Goal: Navigation & Orientation: Find specific page/section

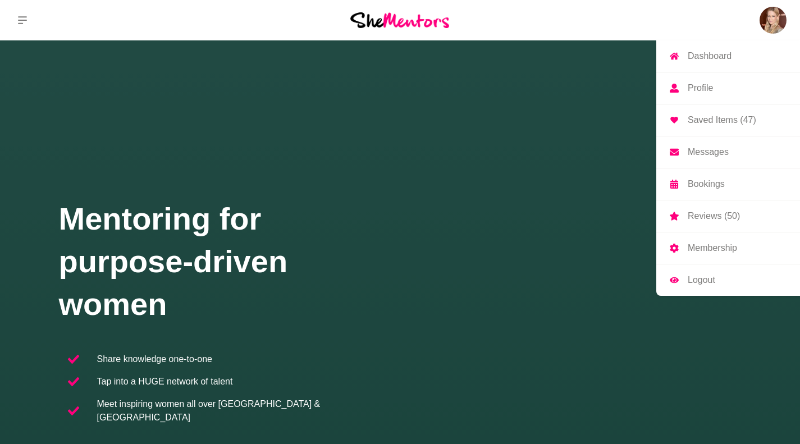
click at [732, 123] on p "Saved Items (47)" at bounding box center [722, 120] width 68 height 9
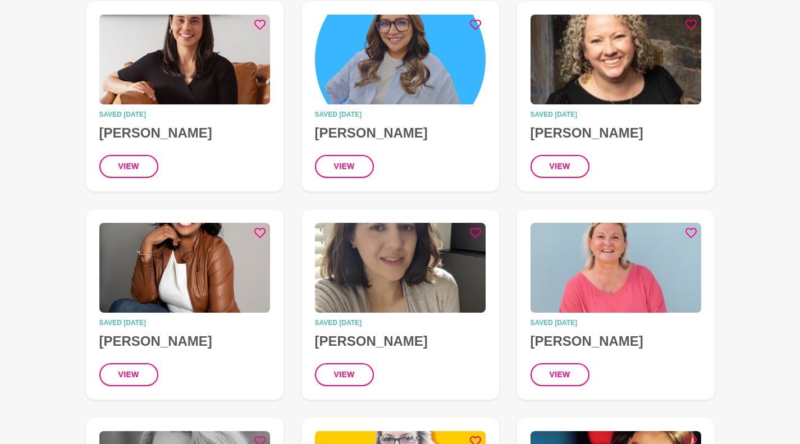
scroll to position [2693, 0]
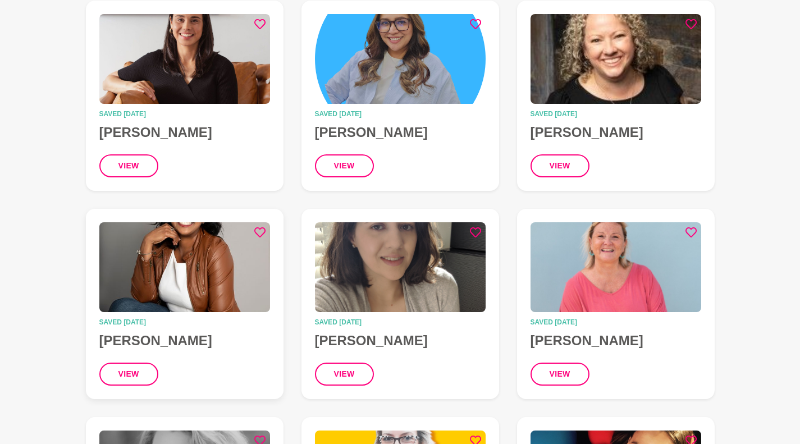
click at [263, 227] on icon at bounding box center [259, 232] width 11 height 10
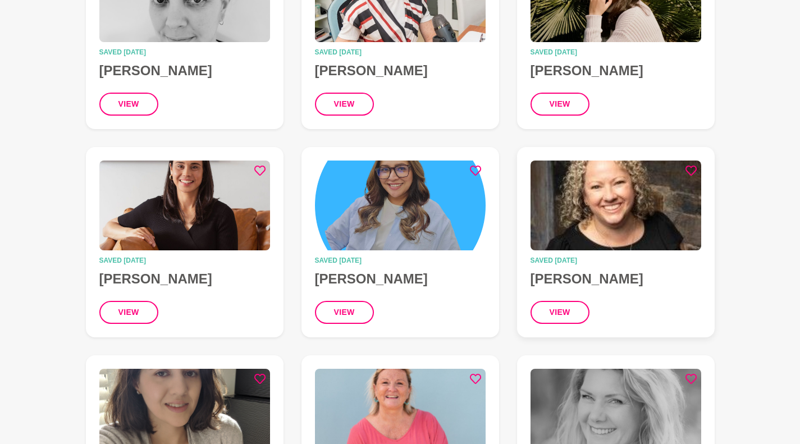
scroll to position [2532, 0]
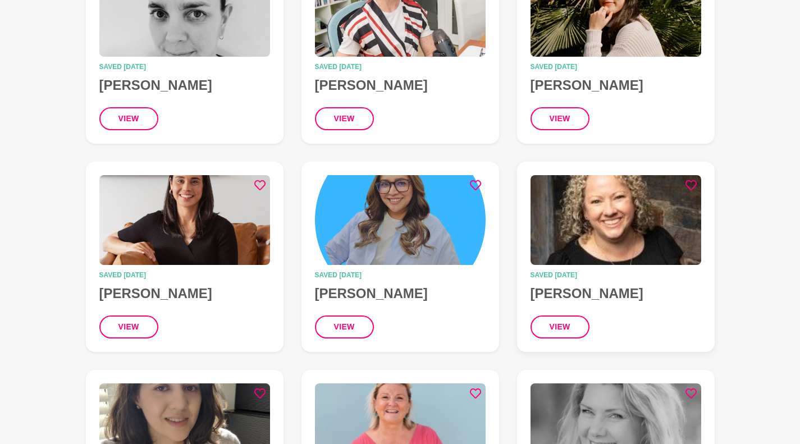
click at [689, 175] on img at bounding box center [615, 220] width 171 height 90
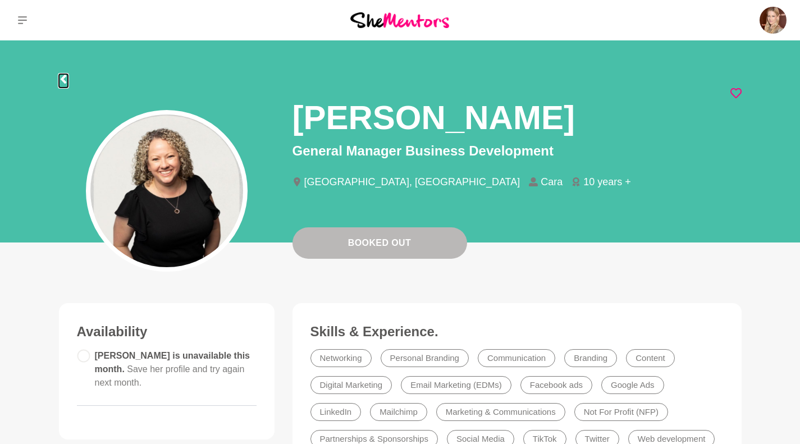
click at [61, 83] on icon at bounding box center [63, 79] width 9 height 9
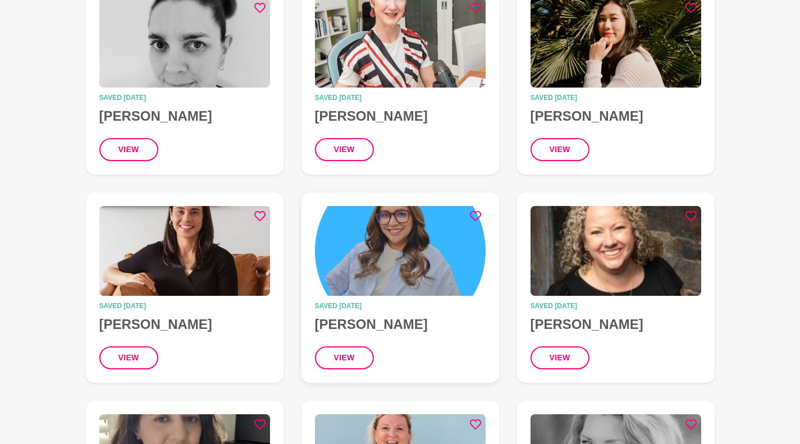
scroll to position [2500, 0]
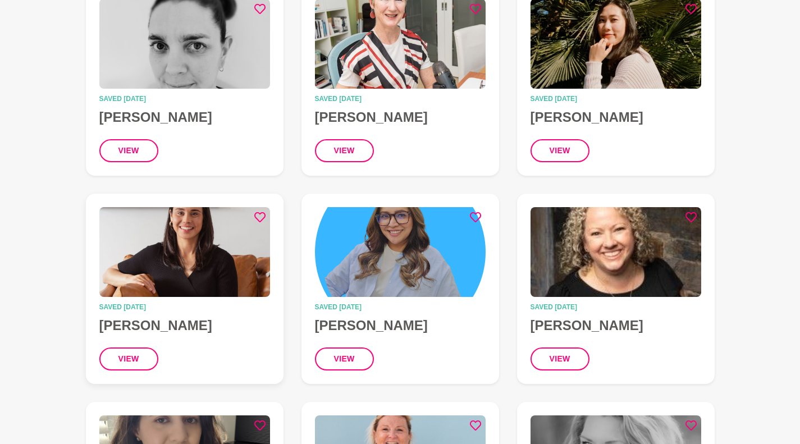
click at [186, 317] on h4 "[PERSON_NAME]" at bounding box center [184, 325] width 171 height 17
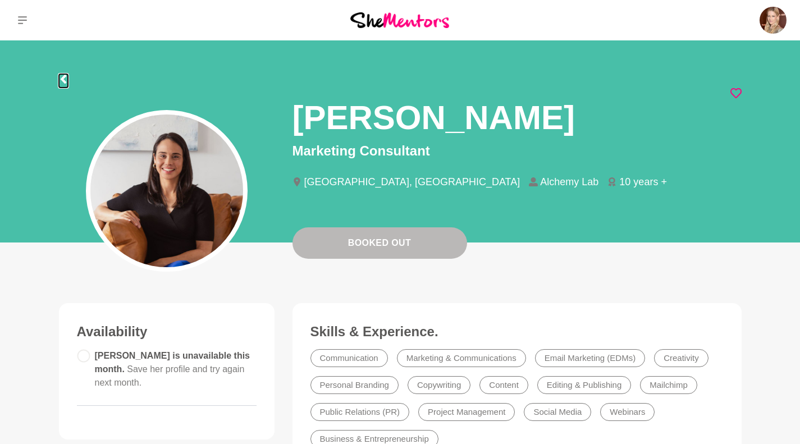
click at [62, 77] on icon at bounding box center [63, 79] width 6 height 9
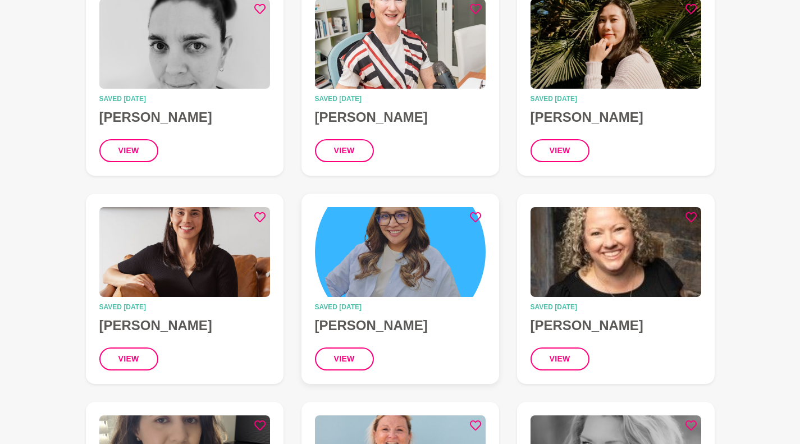
click at [386, 317] on h4 "[PERSON_NAME]" at bounding box center [400, 325] width 171 height 17
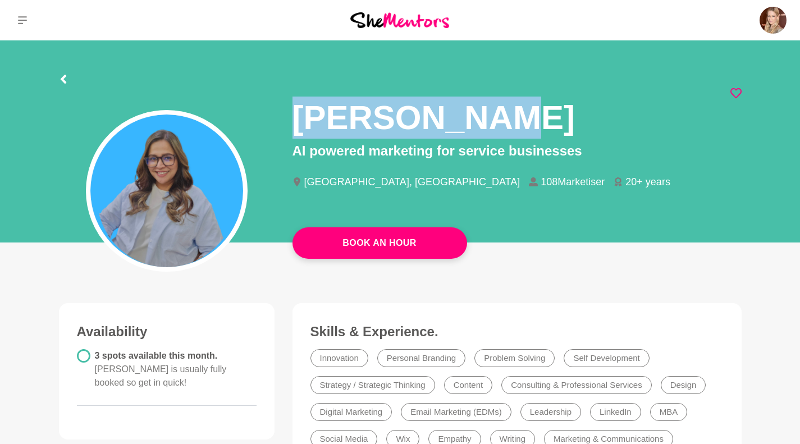
drag, startPoint x: 510, startPoint y: 122, endPoint x: 299, endPoint y: 124, distance: 211.6
click at [299, 124] on h1 "[PERSON_NAME]" at bounding box center [433, 118] width 282 height 42
copy h1 "[PERSON_NAME]"
